Goal: Information Seeking & Learning: Learn about a topic

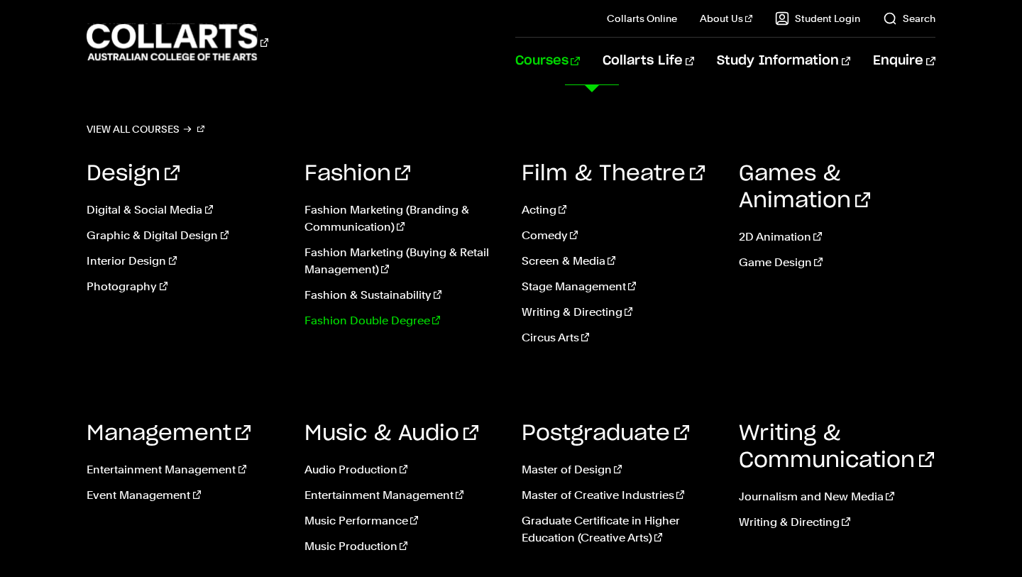
click at [406, 319] on link "Fashion Double Degree" at bounding box center [402, 320] width 196 height 17
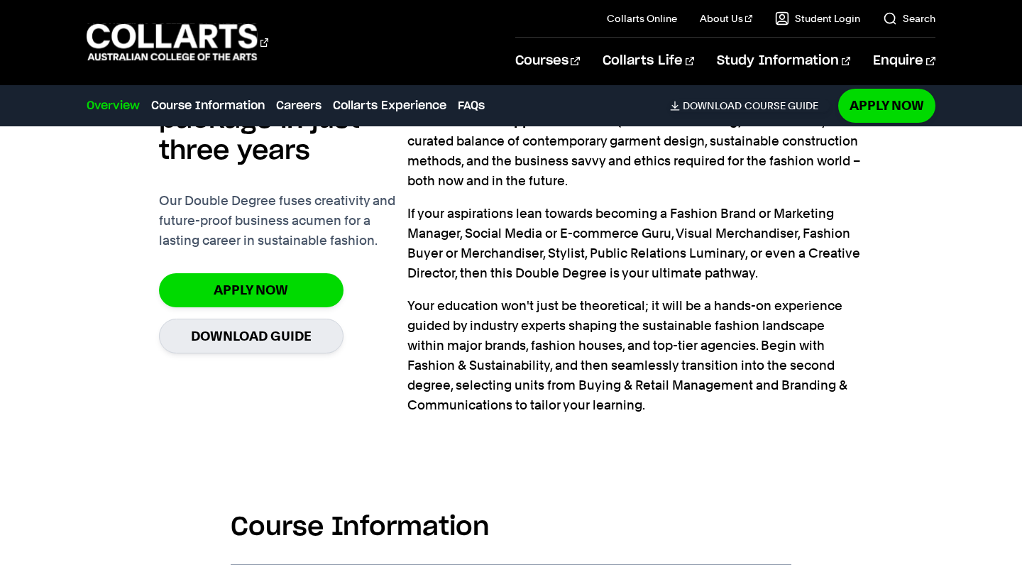
scroll to position [1180, 0]
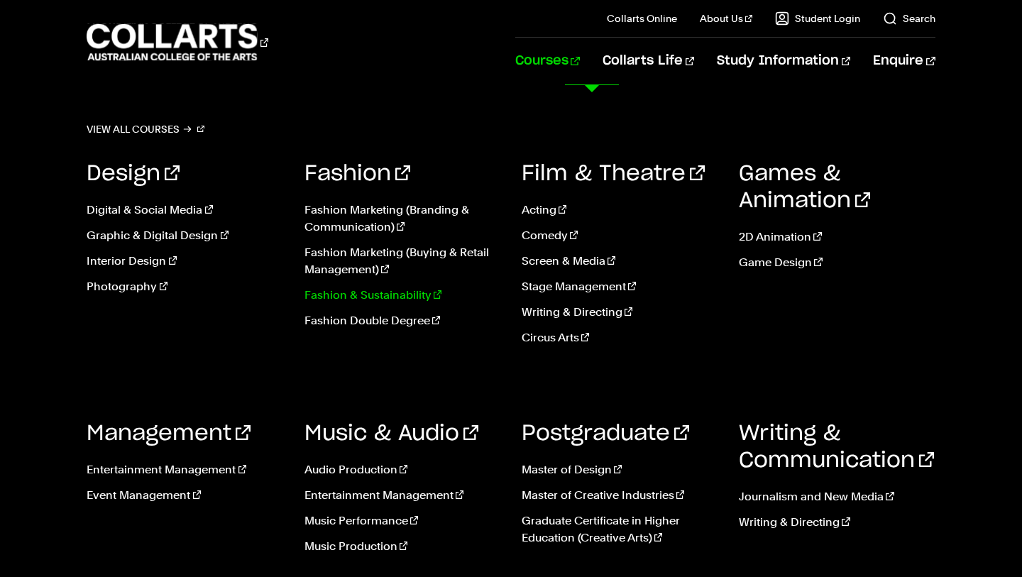
click at [393, 297] on link "Fashion & Sustainability" at bounding box center [402, 295] width 196 height 17
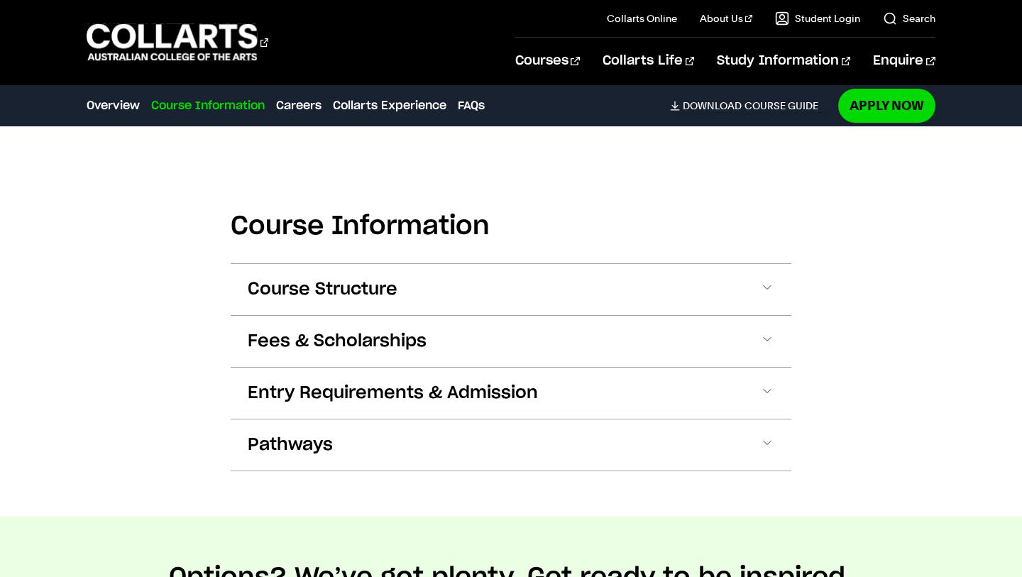
scroll to position [1368, 0]
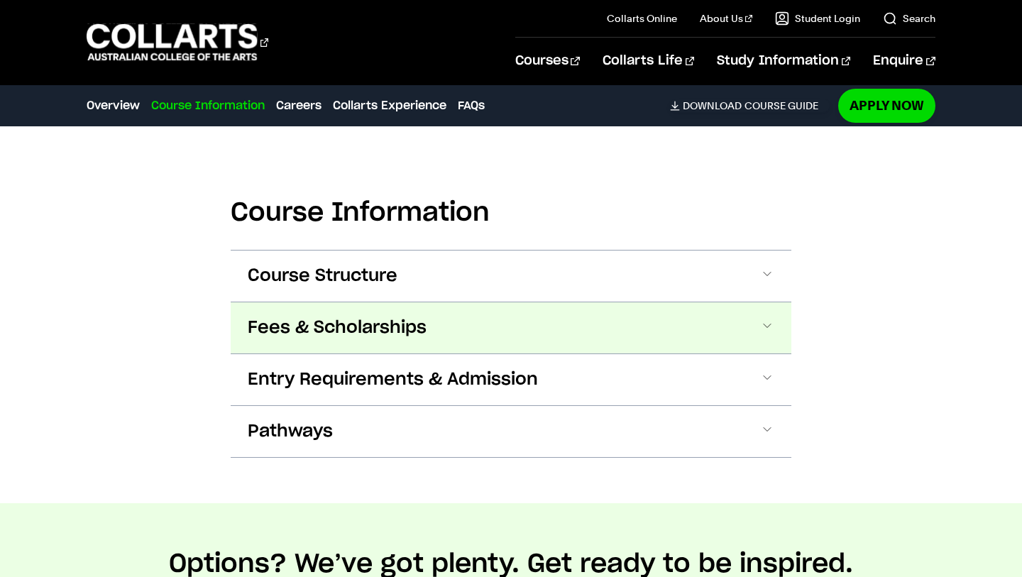
click at [458, 327] on button "Fees & Scholarships" at bounding box center [511, 327] width 561 height 51
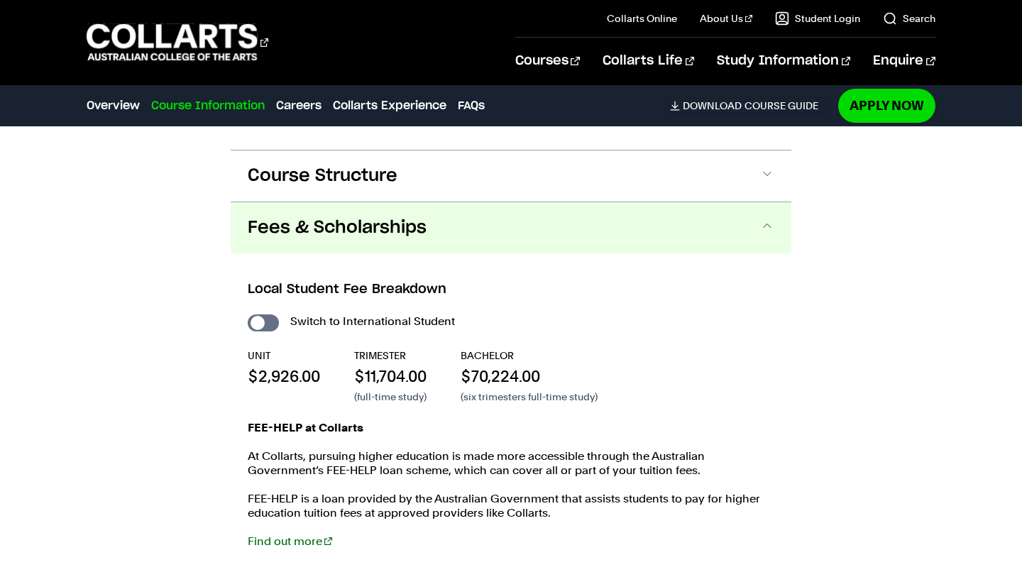
scroll to position [1543, 0]
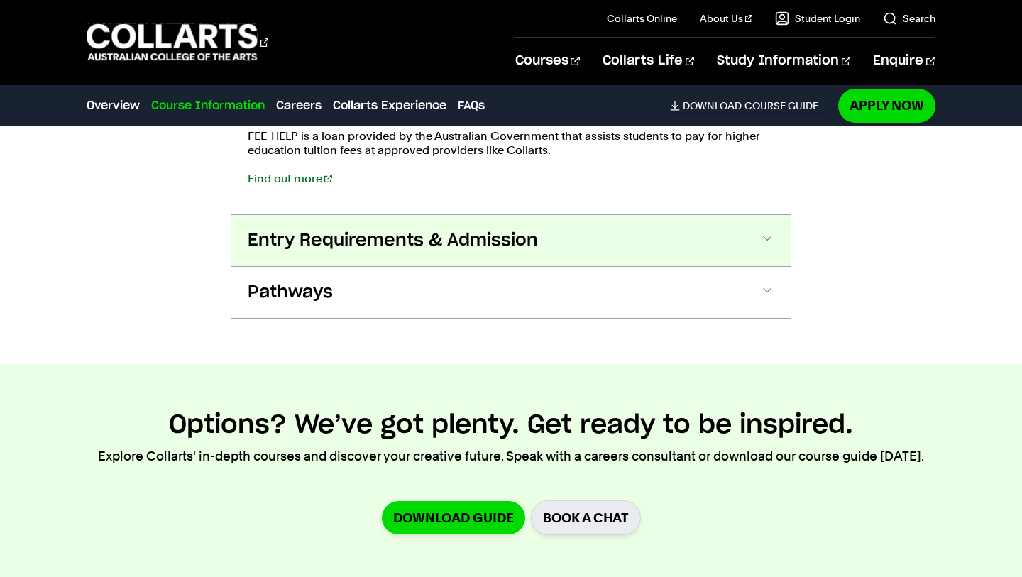
click at [575, 248] on button "Entry Requirements & Admission" at bounding box center [511, 240] width 561 height 51
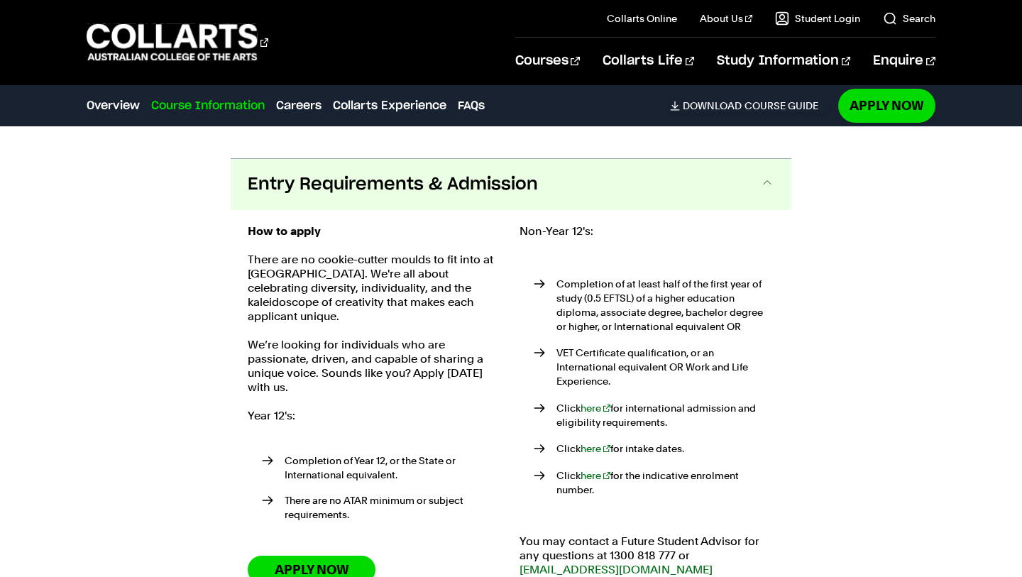
scroll to position [1886, 0]
click at [583, 185] on button "Entry Requirements & Admission" at bounding box center [511, 185] width 561 height 51
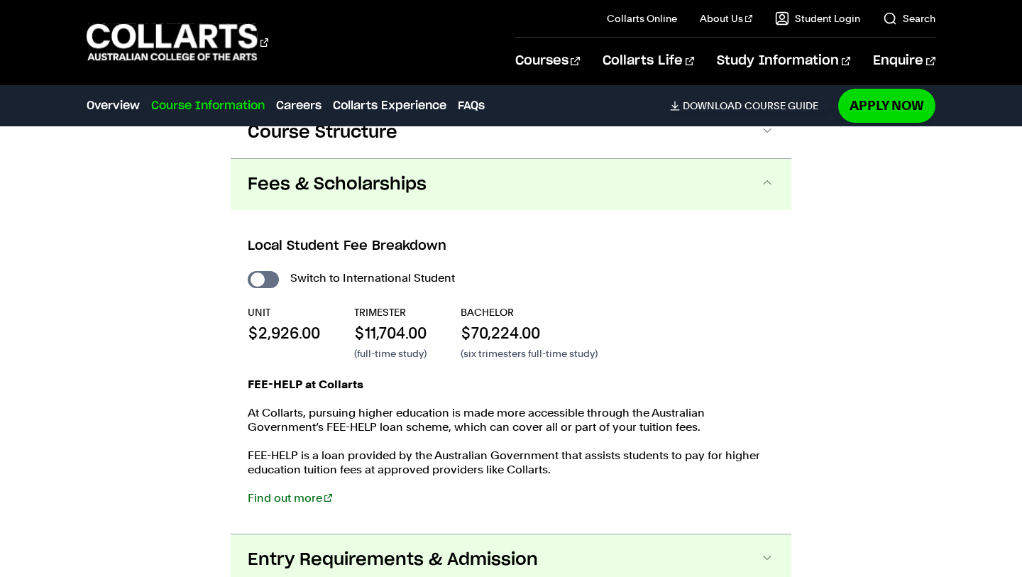
scroll to position [1495, 0]
